Goal: Information Seeking & Learning: Learn about a topic

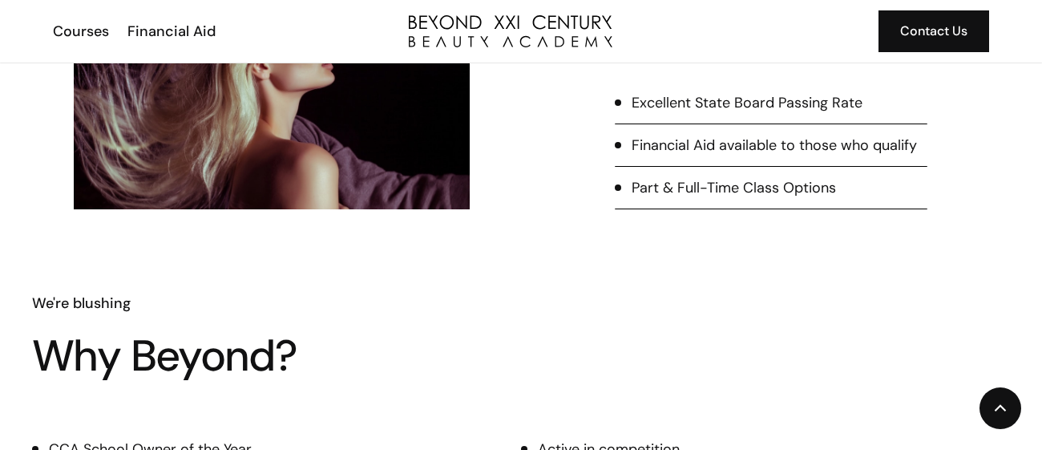
scroll to position [728, 0]
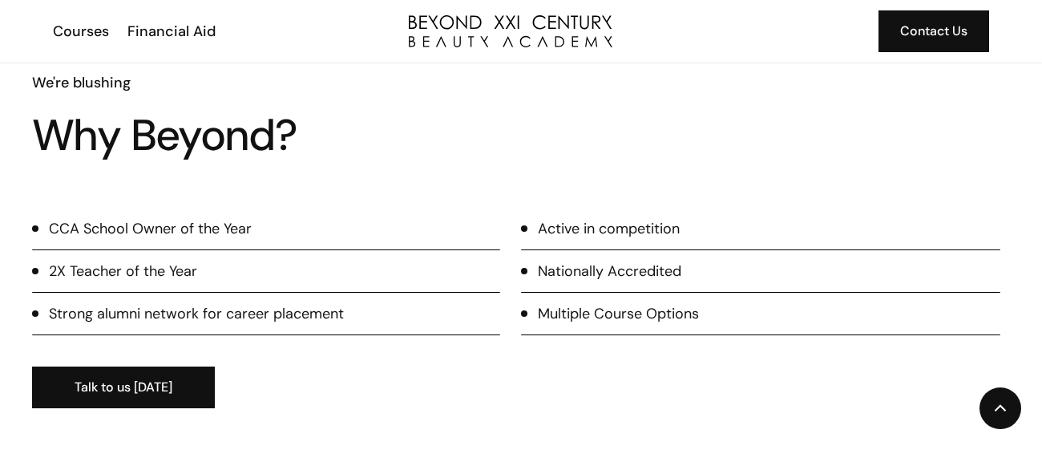
scroll to position [952, 0]
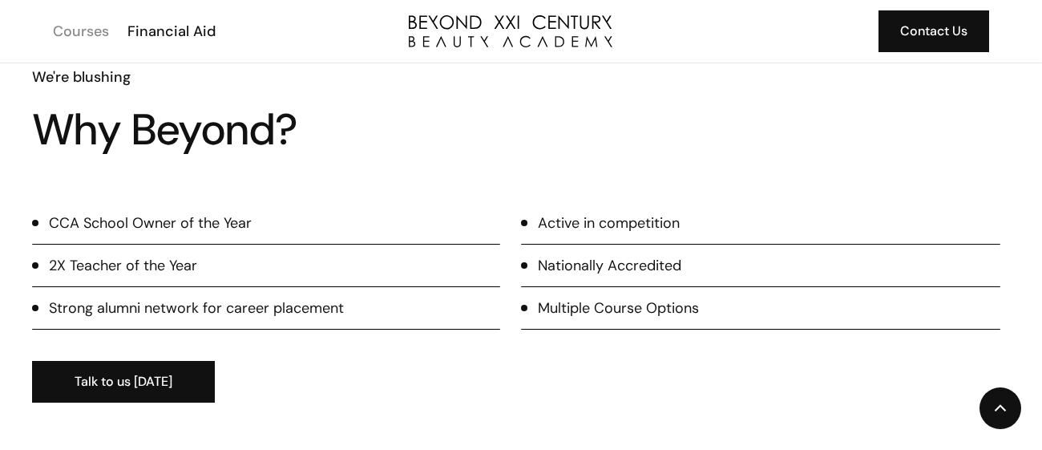
click at [72, 21] on div "Courses" at bounding box center [81, 31] width 56 height 21
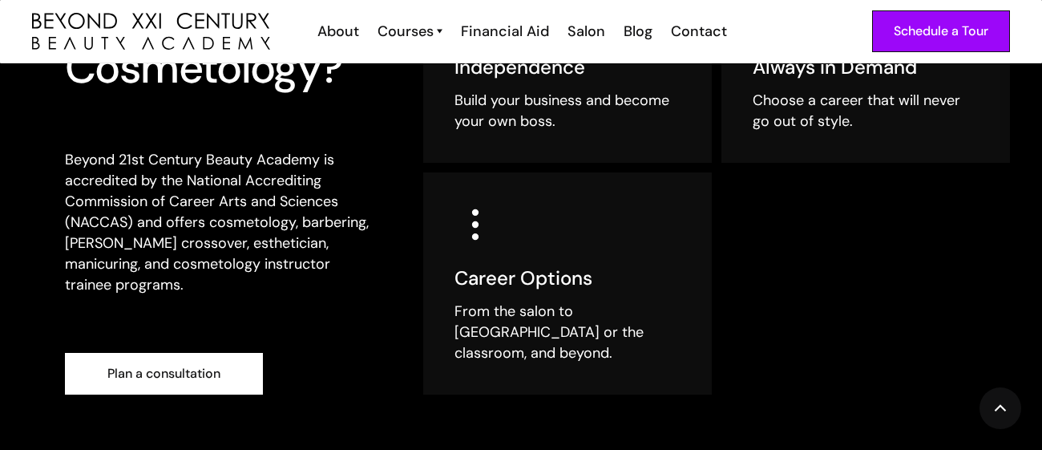
click at [244, 266] on p "Beyond 21st Century Beauty Academy is accredited by the National Accrediting Co…" at bounding box center [221, 222] width 313 height 146
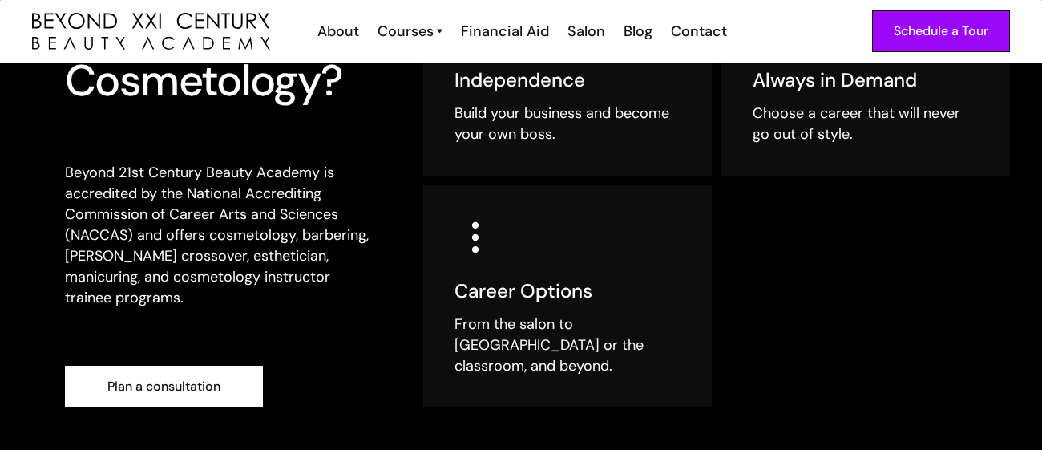
click at [260, 298] on div "Choose your own path Why Cosmetology? Beyond 21st Century Beauty Academy is acc…" at bounding box center [221, 190] width 313 height 433
click at [268, 318] on div "Choose your own path Why Cosmetology? Beyond 21st Century Beauty Academy is acc…" at bounding box center [221, 191] width 313 height 433
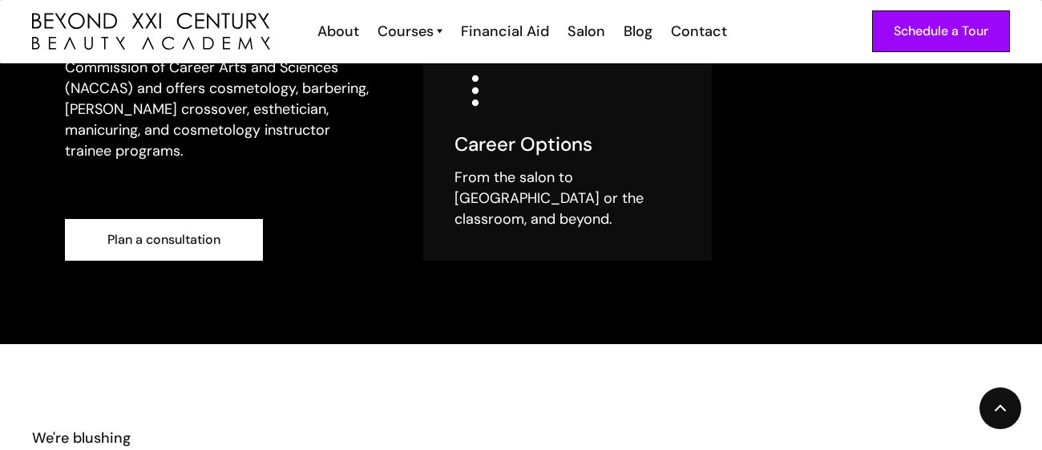
scroll to position [663, 0]
